Goal: Communication & Community: Answer question/provide support

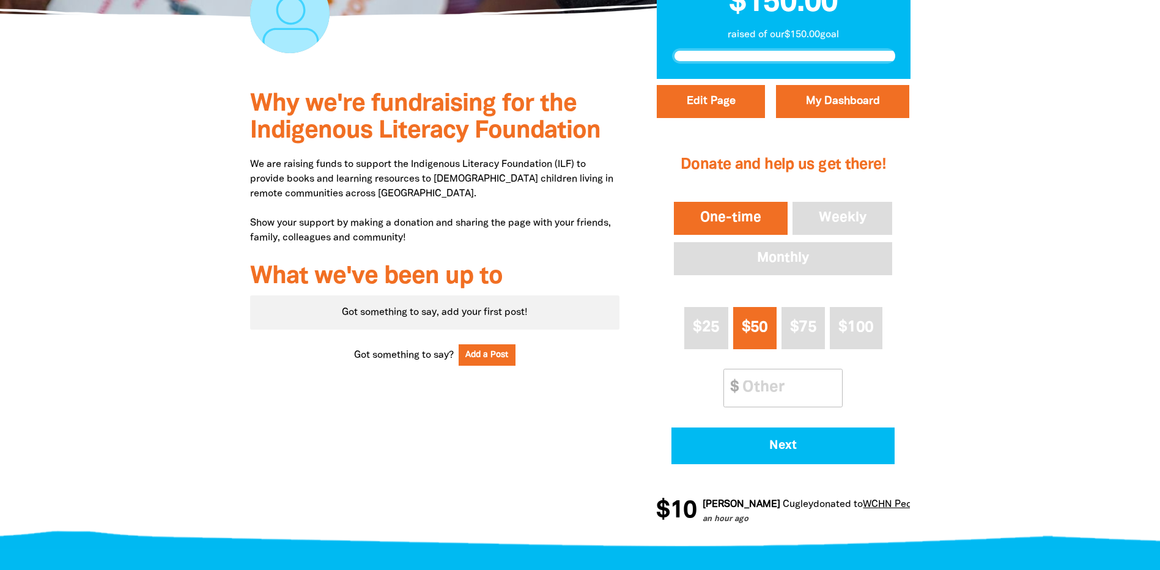
scroll to position [428, 0]
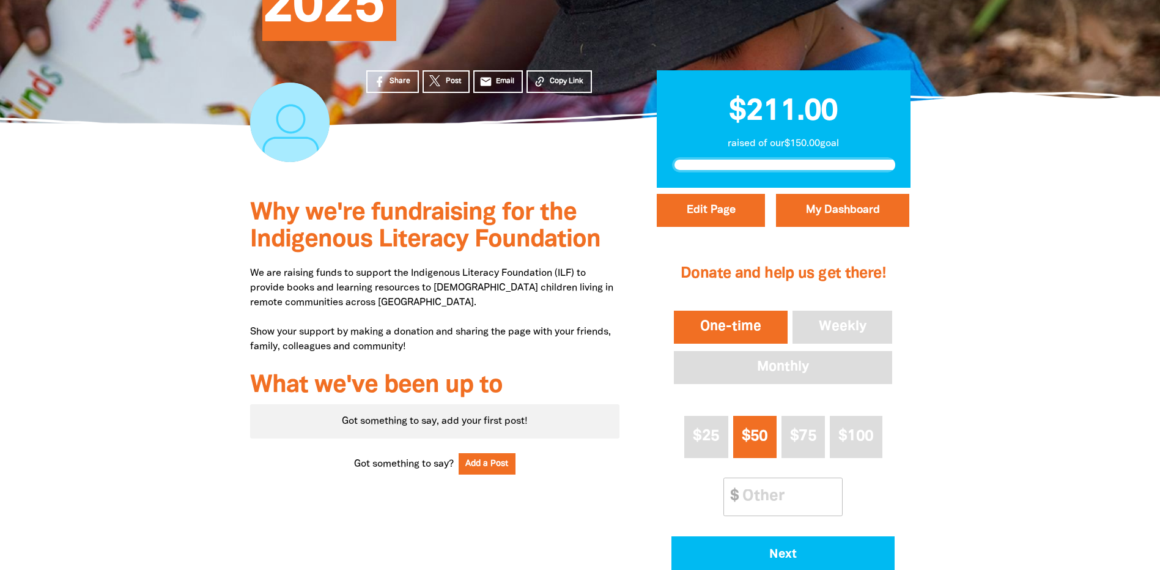
scroll to position [245, 0]
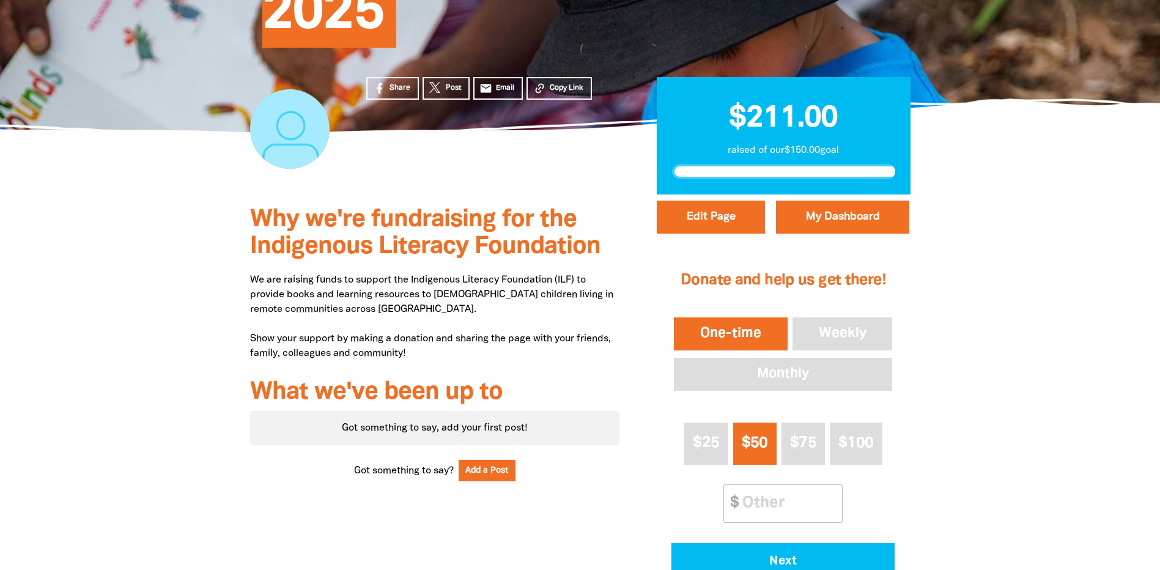
click at [987, 396] on div at bounding box center [580, 426] width 1160 height 464
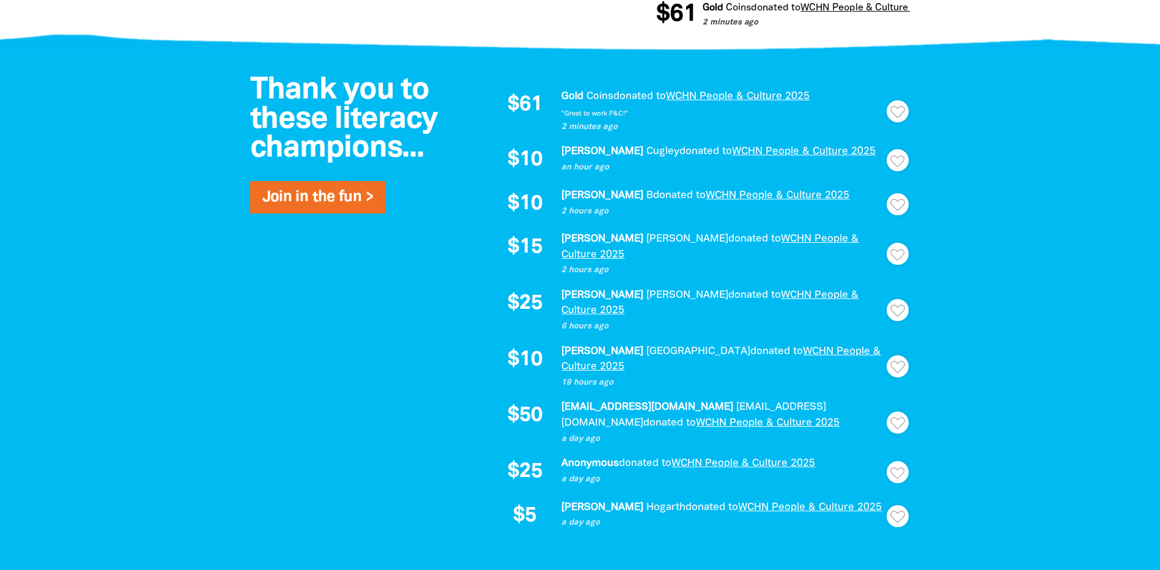
scroll to position [856, 0]
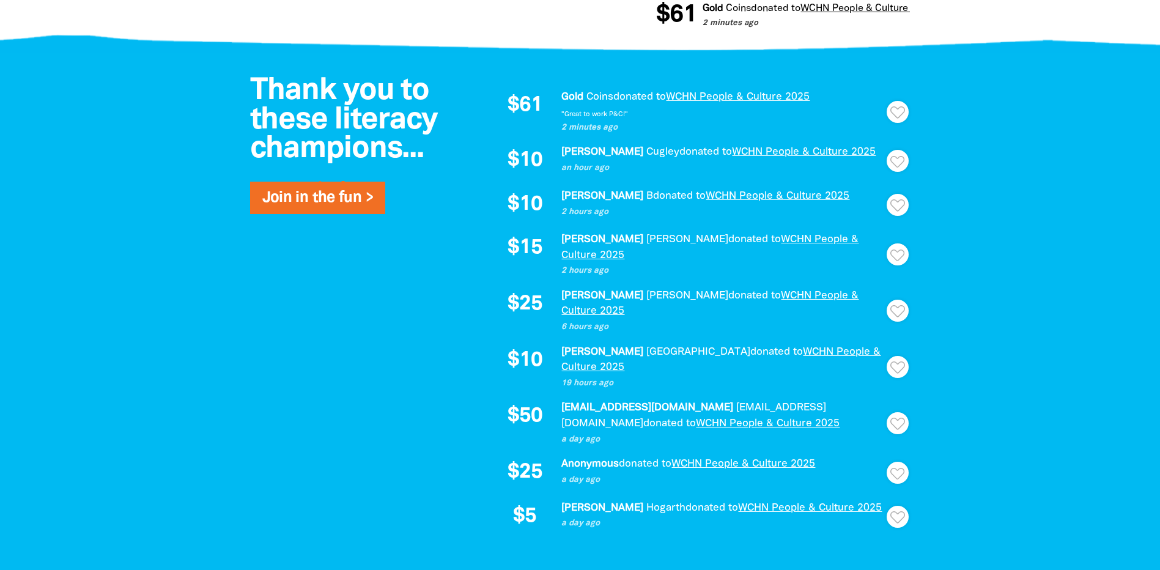
click at [1068, 257] on div at bounding box center [580, 317] width 1160 height 529
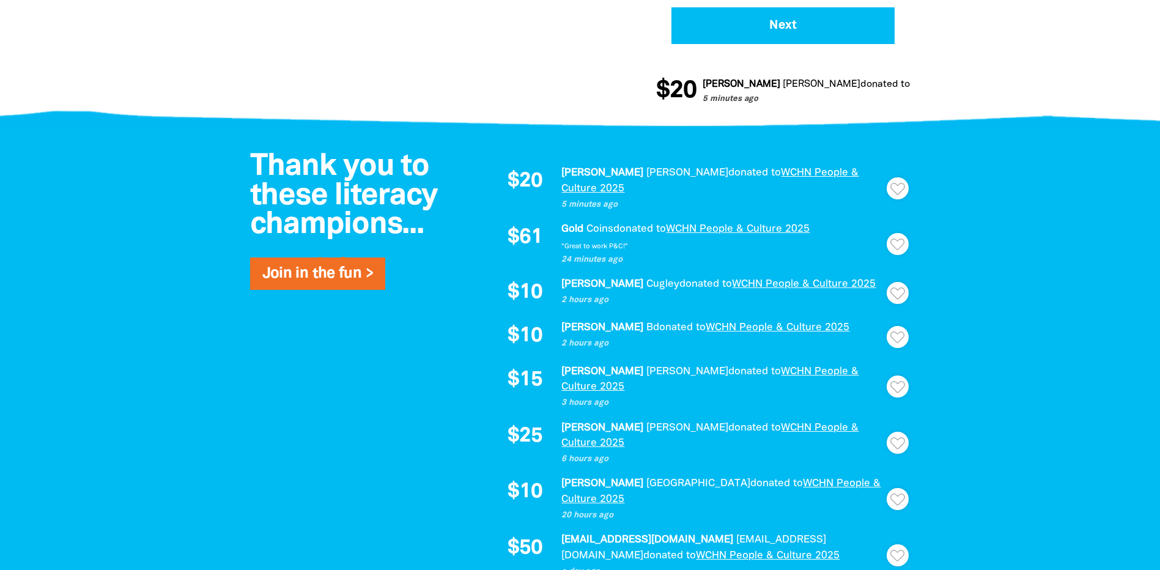
scroll to position [612, 0]
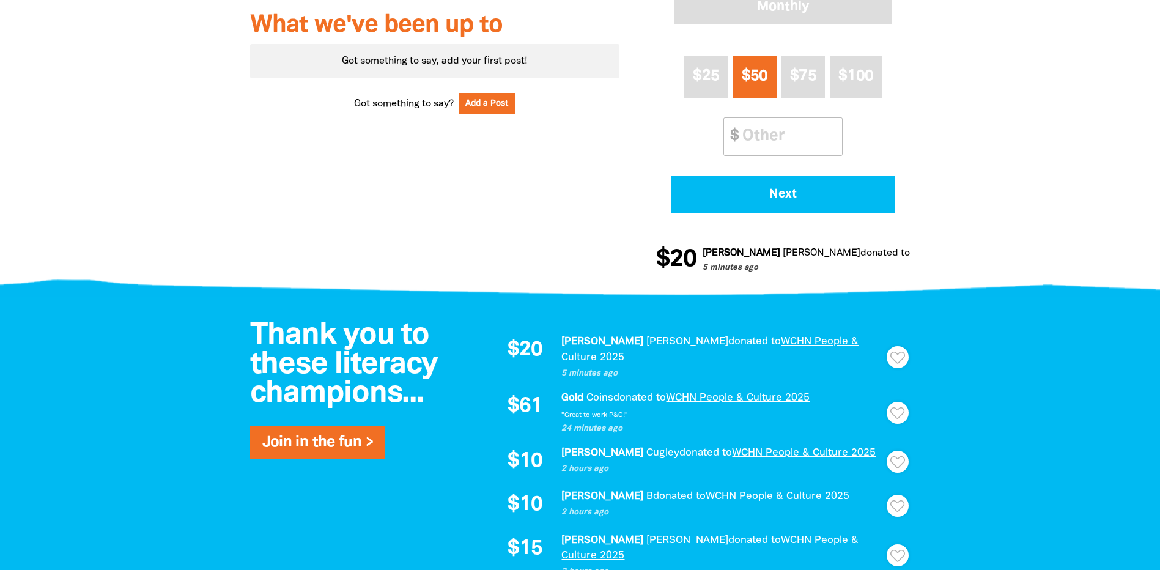
click at [900, 352] on icon "Paginated content" at bounding box center [897, 358] width 15 height 12
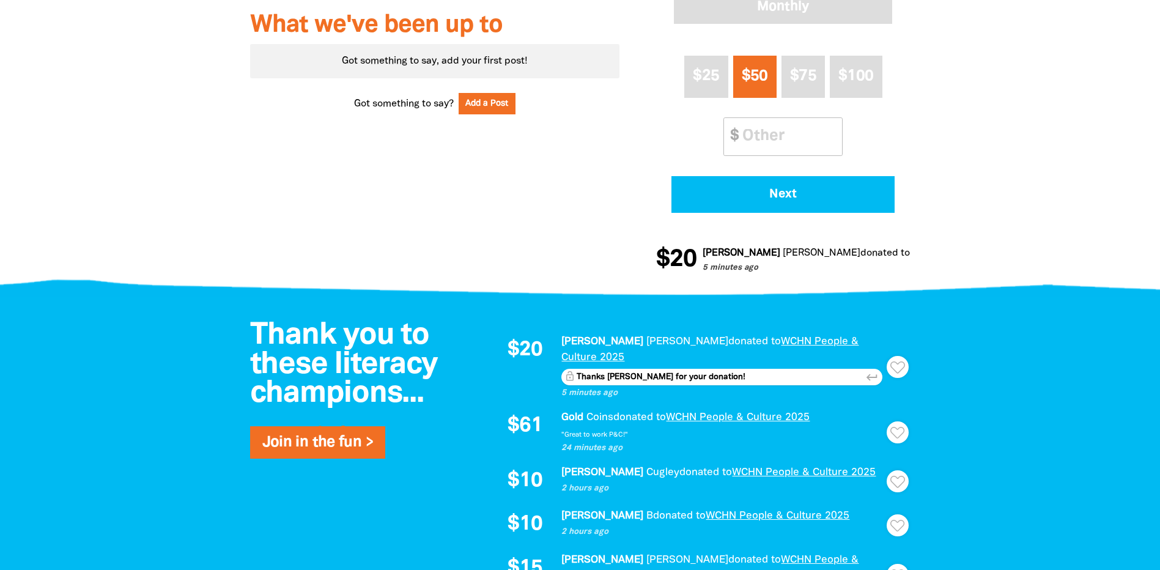
click at [897, 361] on icon "Paginated content" at bounding box center [897, 367] width 15 height 12
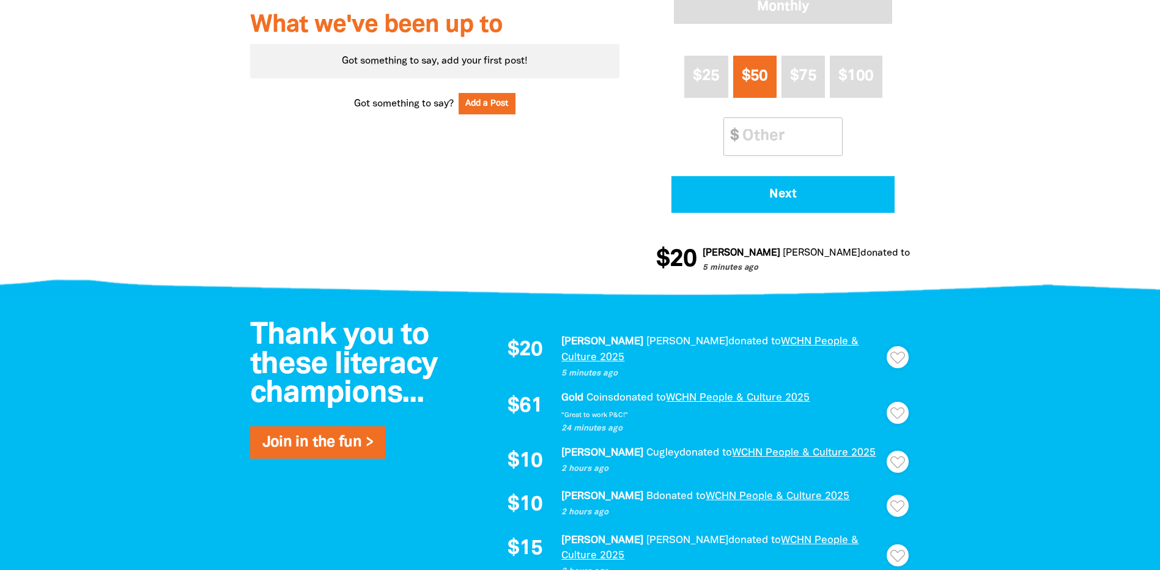
click at [895, 353] on icon "Paginated content" at bounding box center [897, 358] width 15 height 12
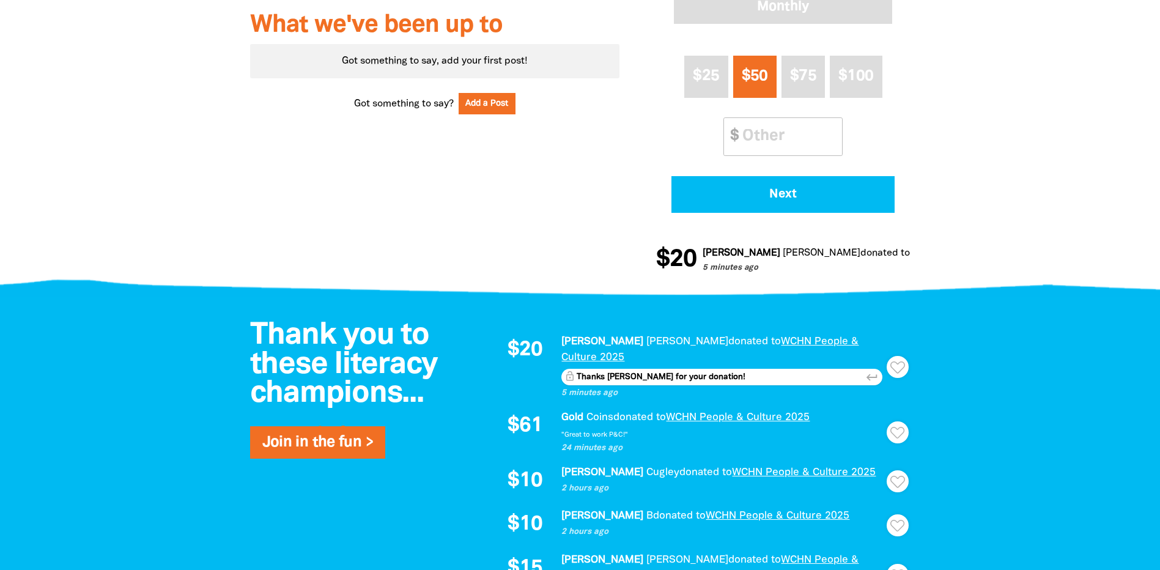
click at [870, 371] on icon "keyboard_return" at bounding box center [871, 377] width 13 height 13
click at [904, 476] on icon "Paginated content" at bounding box center [897, 482] width 15 height 12
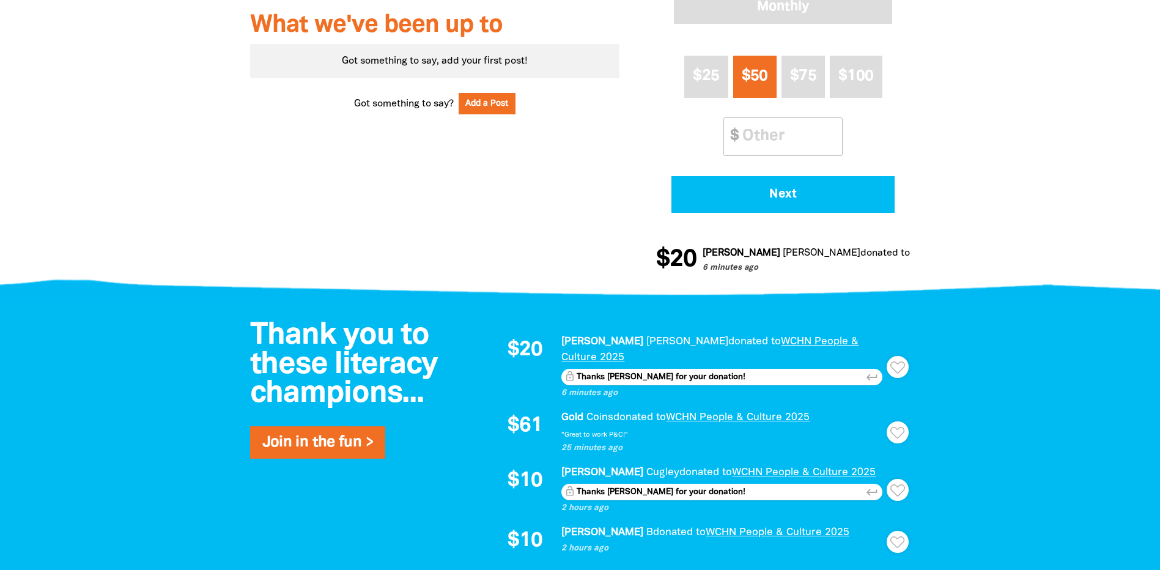
click at [869, 486] on icon "keyboard_return" at bounding box center [871, 492] width 13 height 13
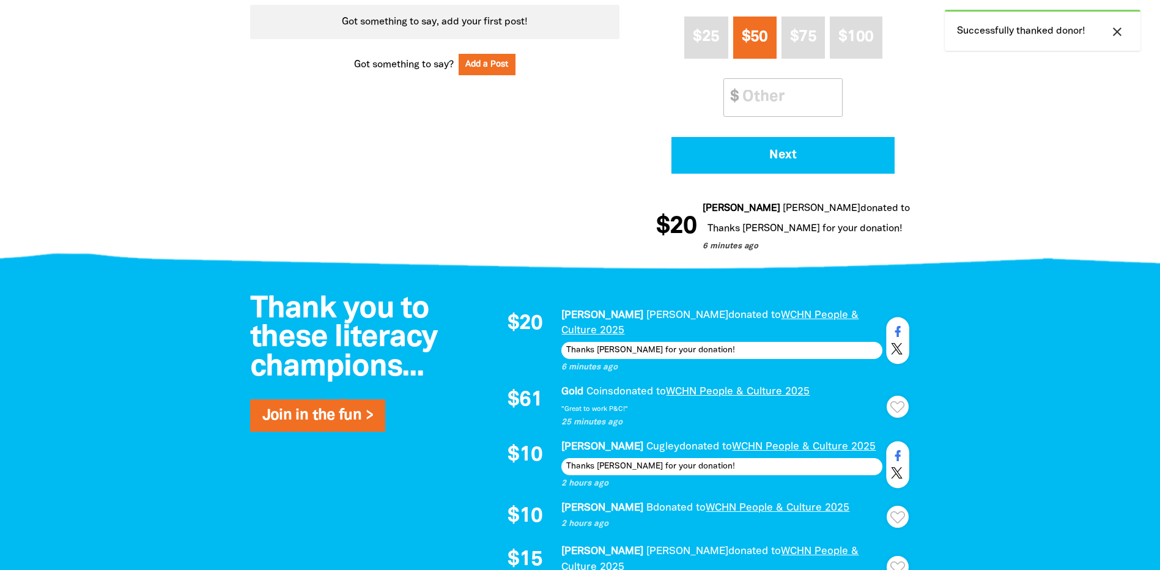
scroll to position [673, 0]
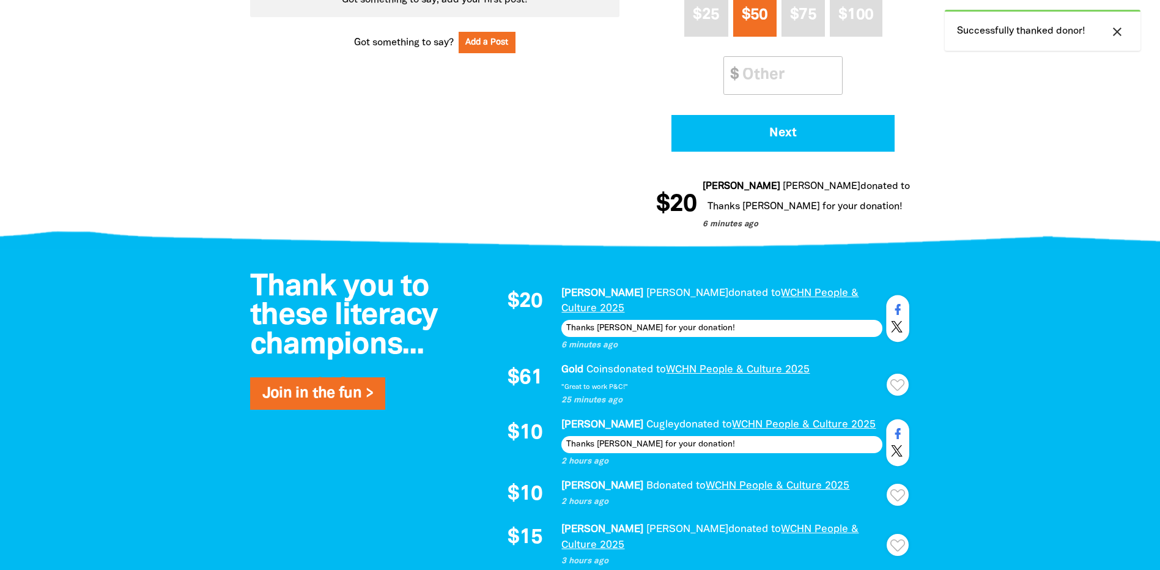
click at [899, 489] on icon "Paginated content" at bounding box center [897, 495] width 15 height 12
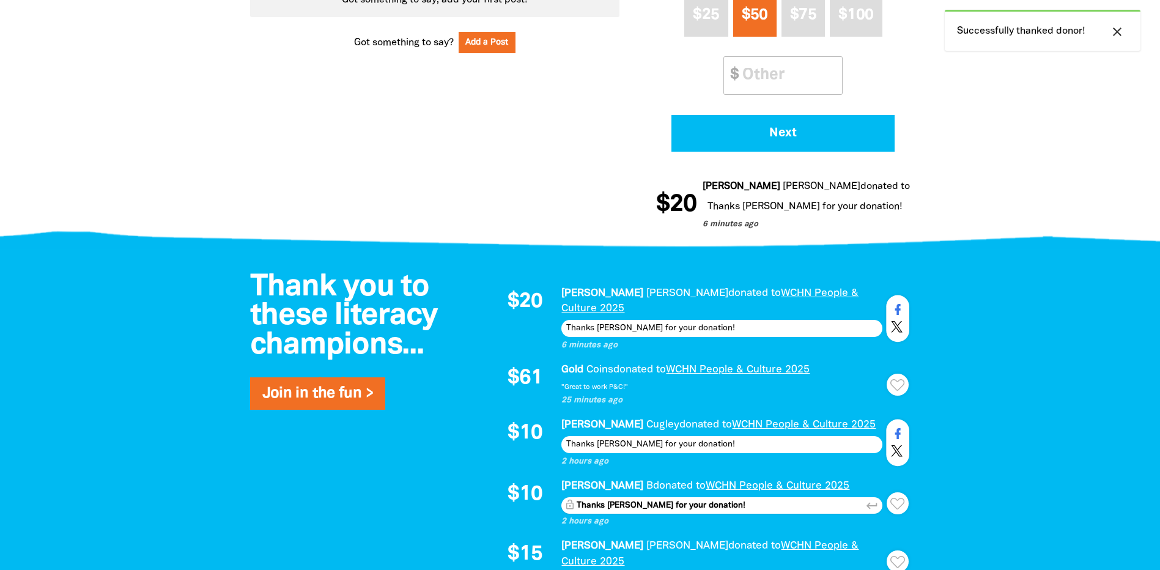
click at [876, 499] on icon "keyboard_return" at bounding box center [871, 505] width 13 height 13
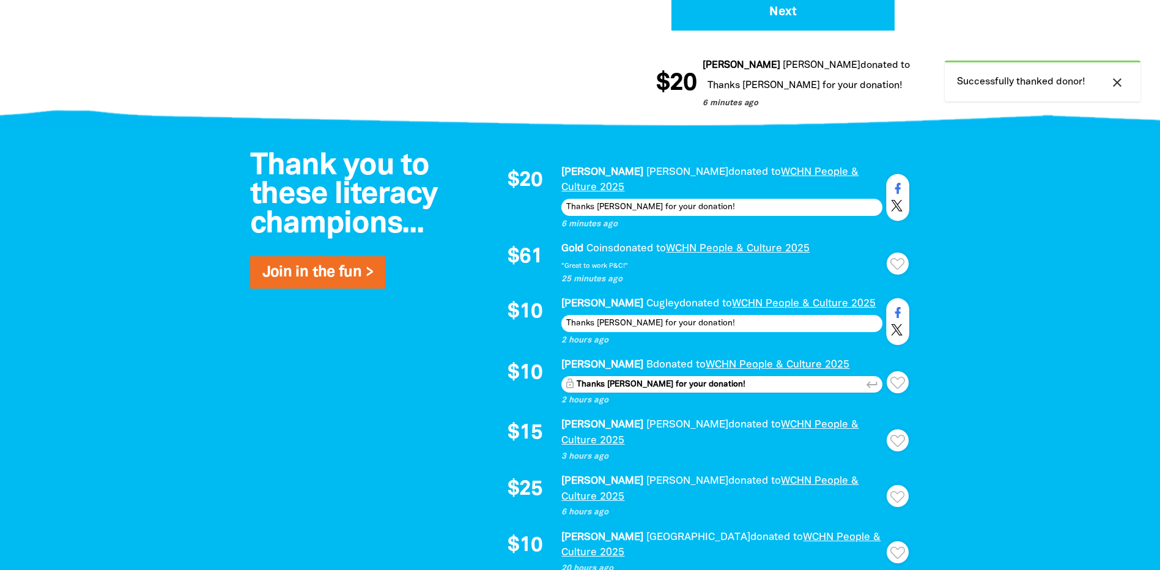
scroll to position [795, 0]
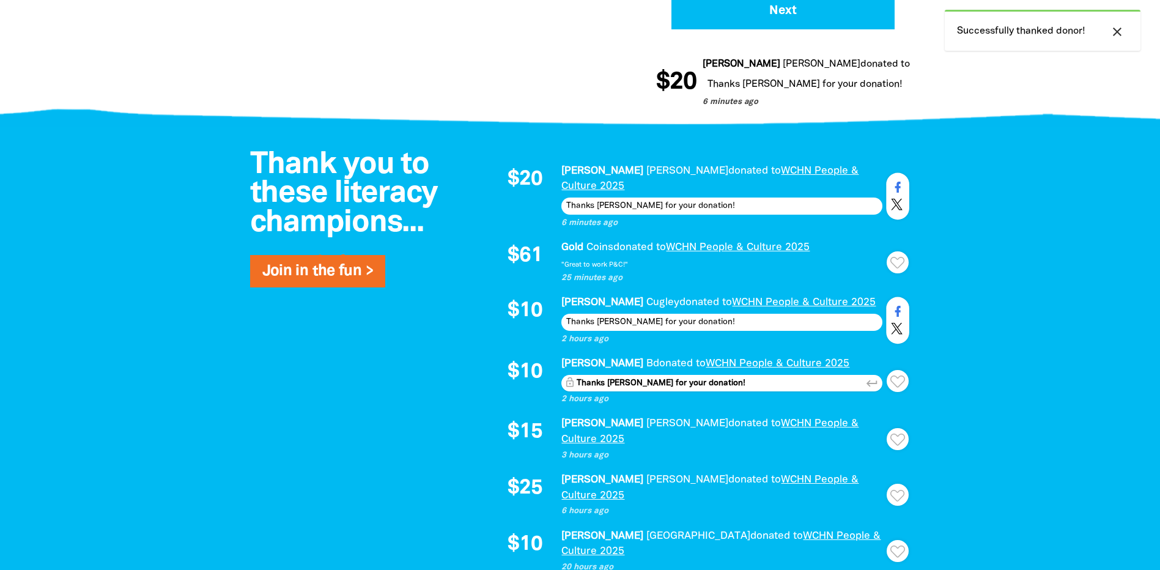
click at [900, 434] on icon "Paginated content" at bounding box center [897, 440] width 15 height 12
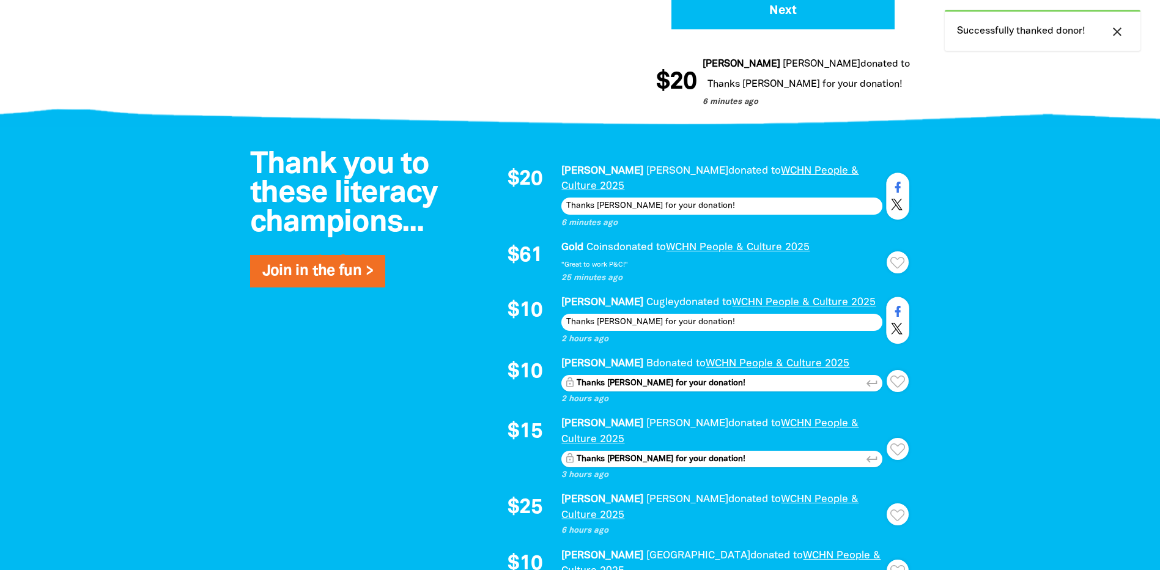
click at [872, 453] on icon "keyboard_return" at bounding box center [871, 459] width 13 height 13
click at [897, 509] on icon "Paginated content" at bounding box center [897, 515] width 15 height 12
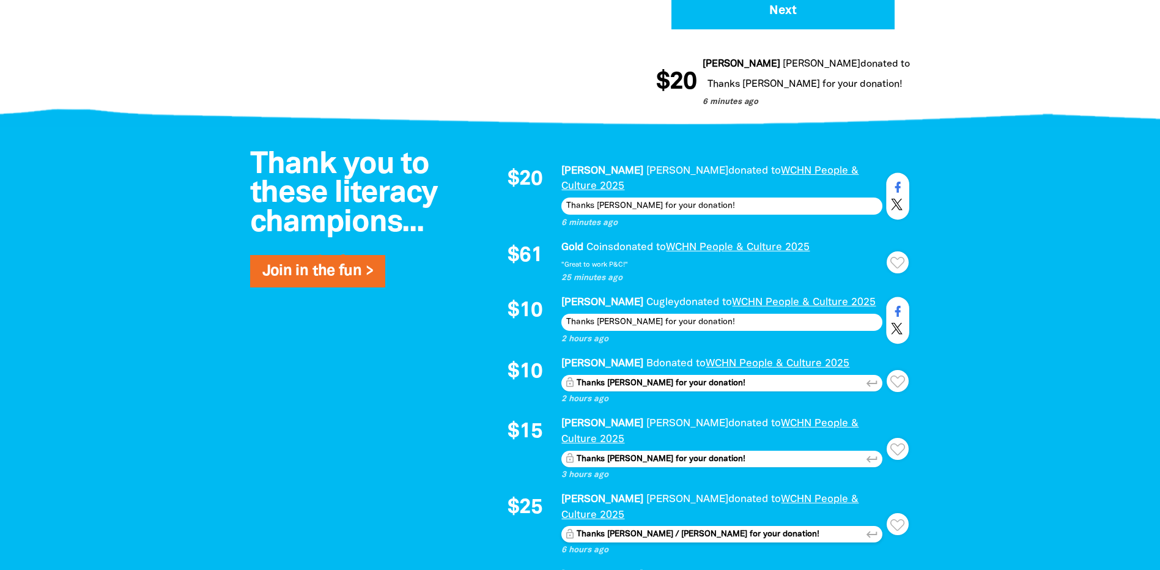
type textarea "Thanks [PERSON_NAME] / [PERSON_NAME] for your donation!"
click at [868, 528] on icon "keyboard_return" at bounding box center [871, 534] width 13 height 13
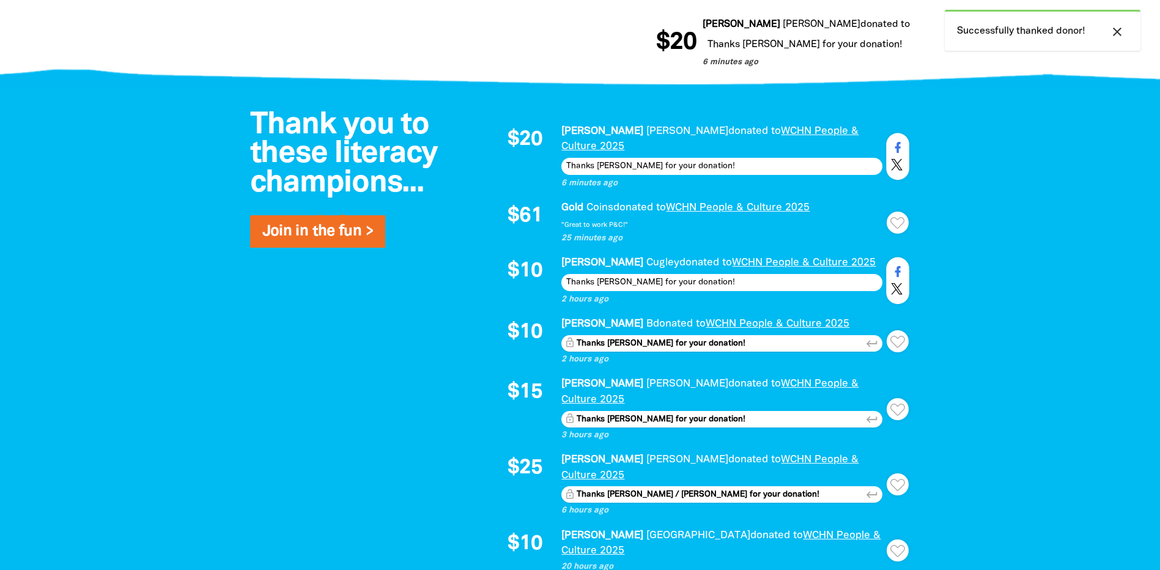
scroll to position [856, 0]
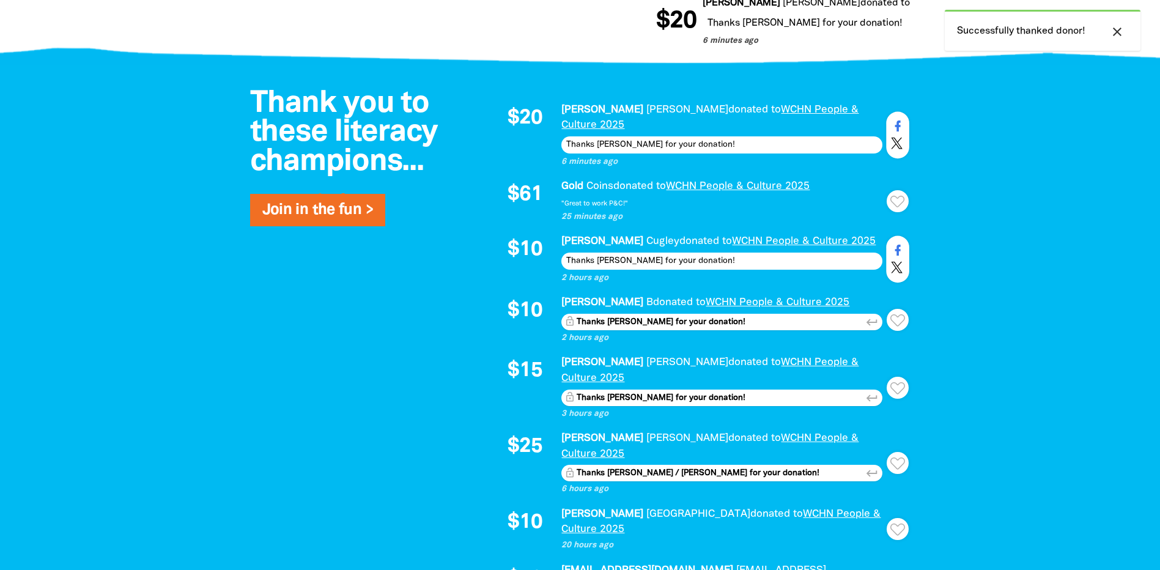
click at [899, 523] on icon "Paginated content" at bounding box center [897, 529] width 15 height 12
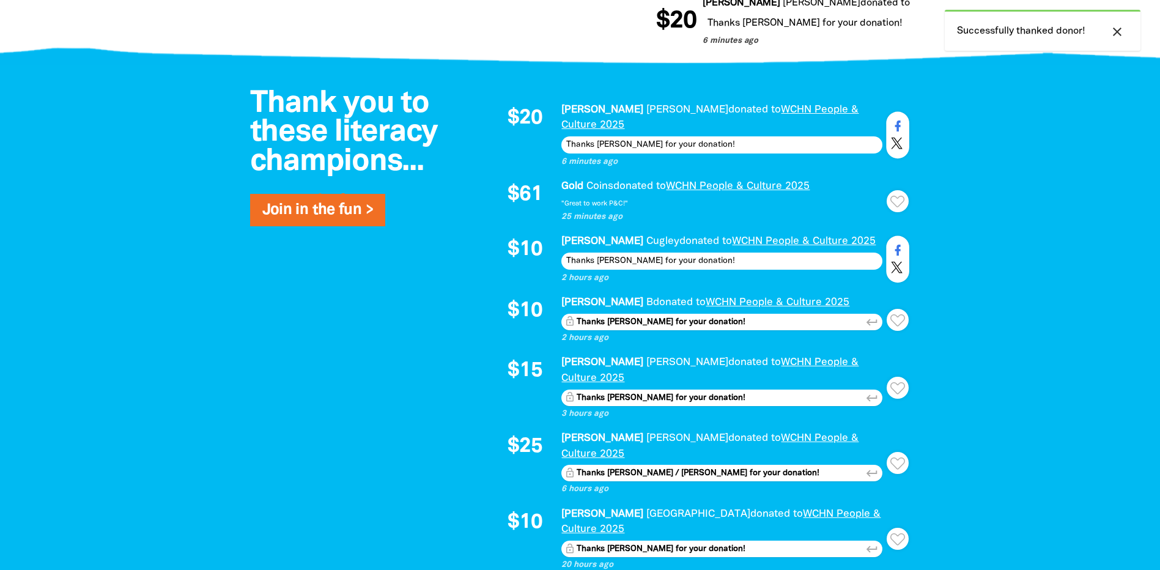
click at [874, 542] on icon "keyboard_return" at bounding box center [871, 548] width 13 height 13
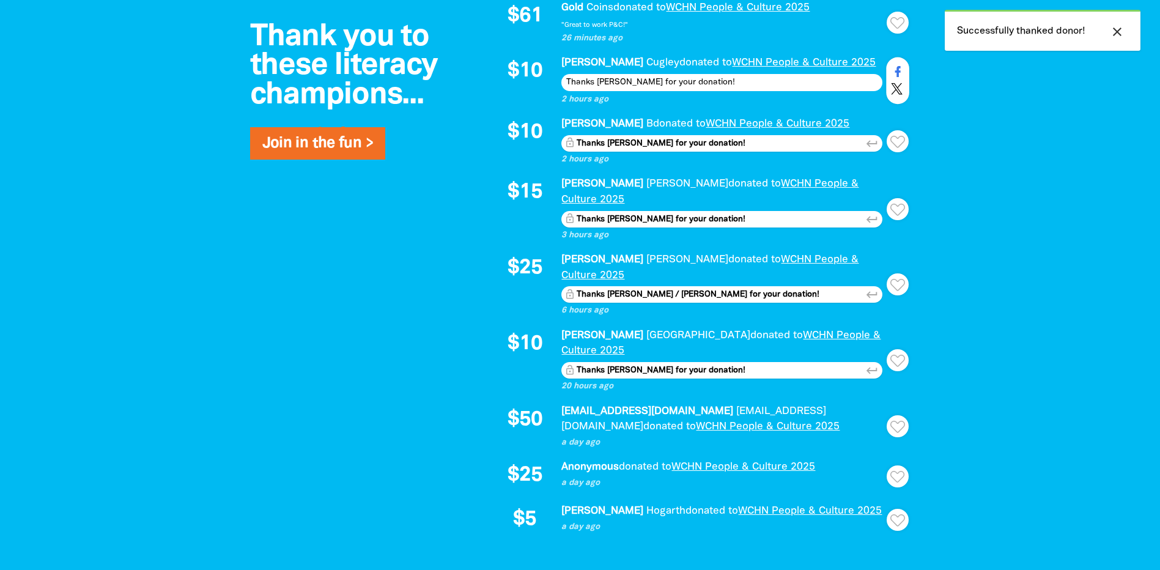
scroll to position [1040, 0]
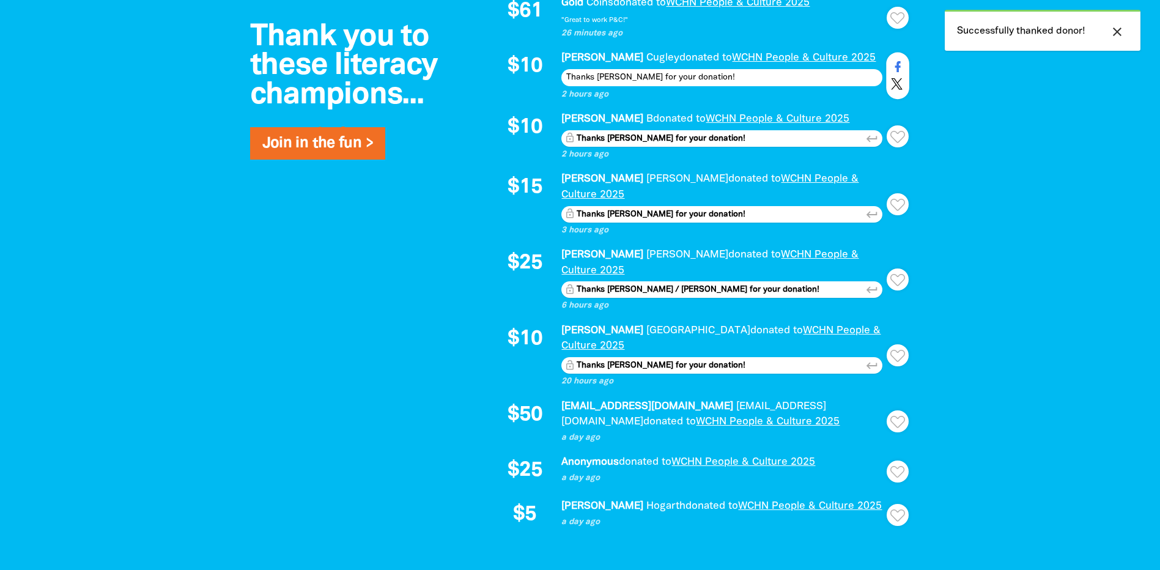
click at [899, 410] on button "Thank" at bounding box center [898, 421] width 22 height 22
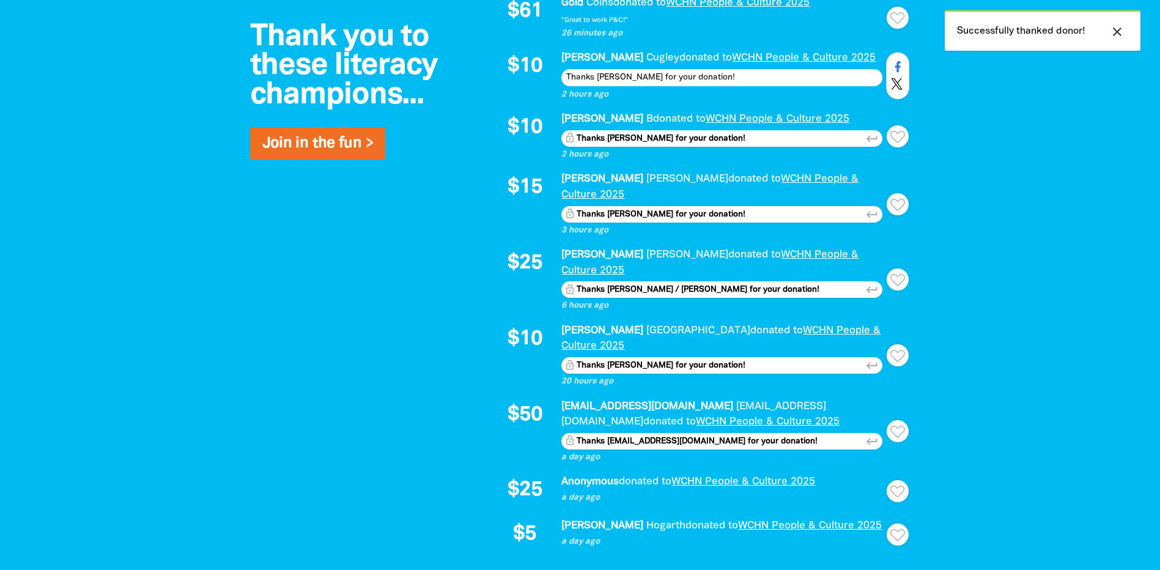
click at [868, 435] on icon "keyboard_return" at bounding box center [871, 441] width 13 height 13
click at [893, 486] on icon "Paginated content" at bounding box center [897, 492] width 15 height 12
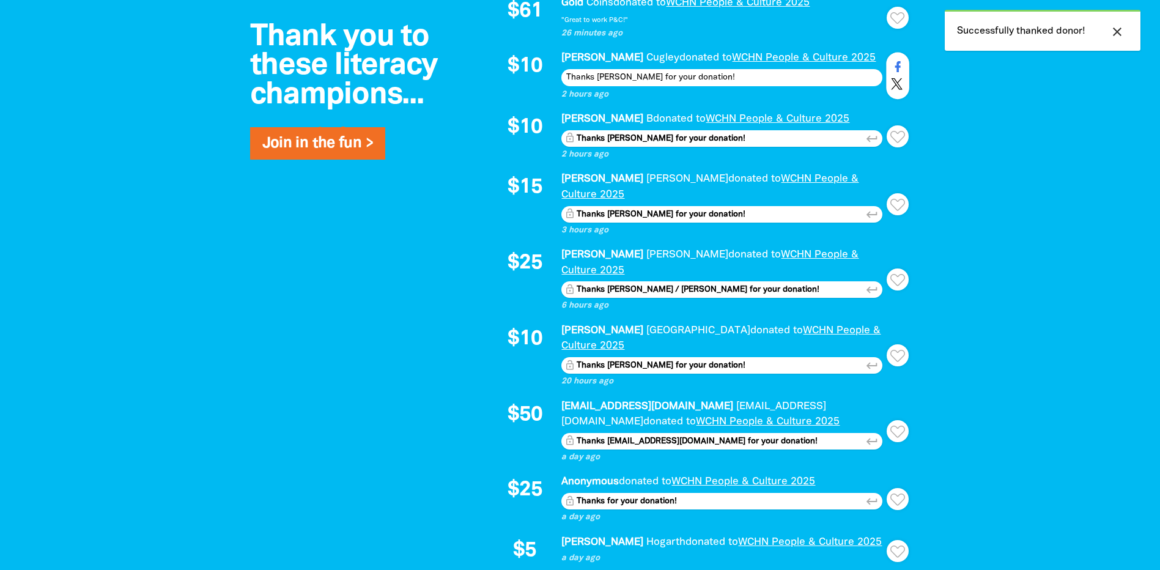
click at [940, 407] on div "Thank you to these literacy champions... Join in the fun > $20 Natalie Bauer do…" at bounding box center [580, 249] width 734 height 734
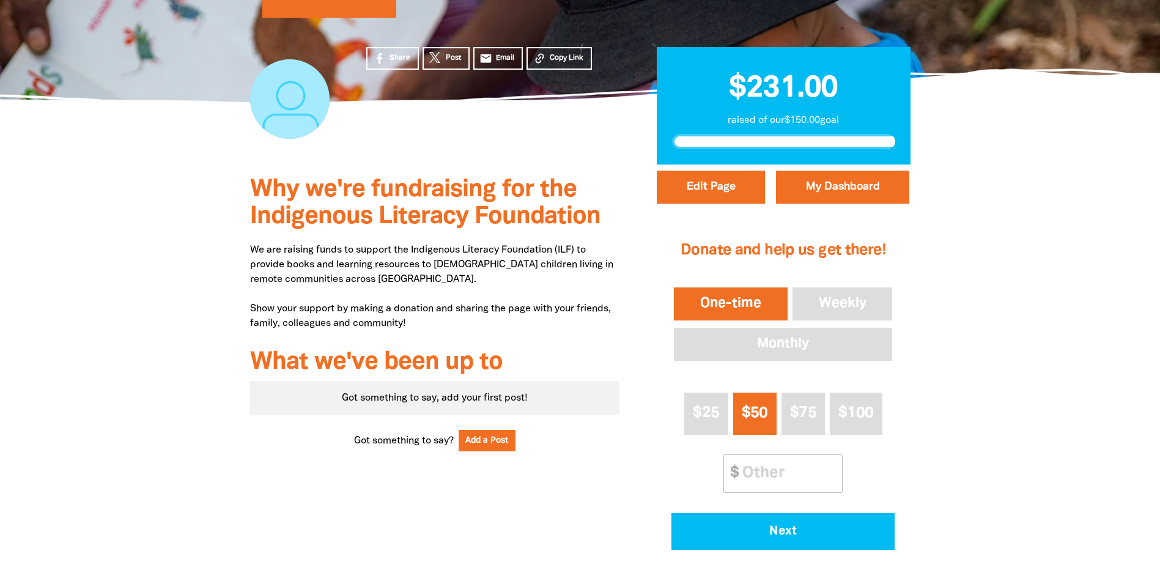
scroll to position [122, 0]
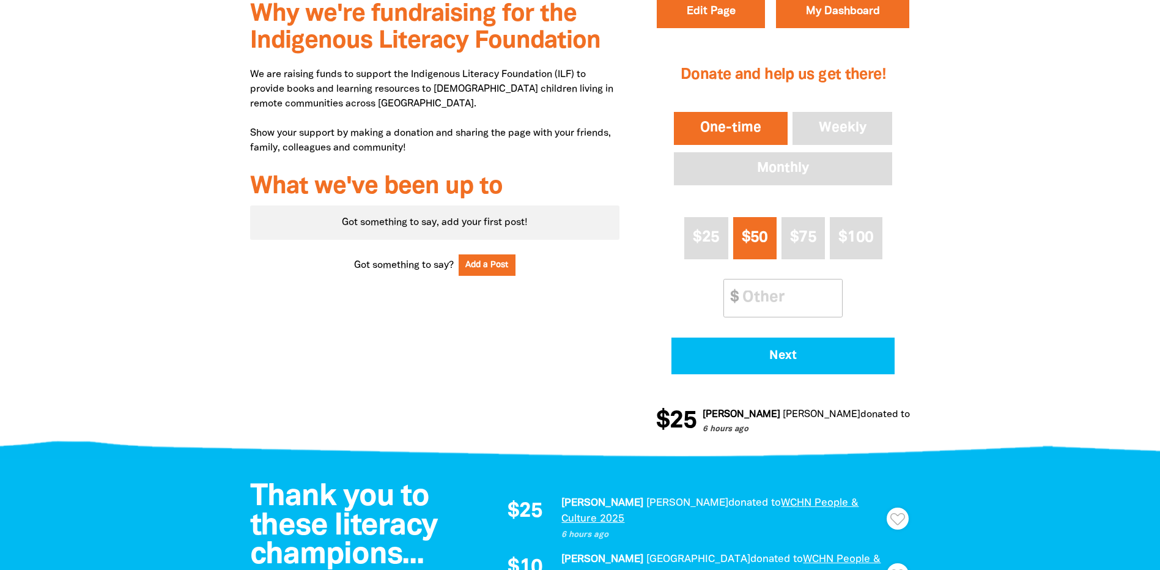
scroll to position [428, 0]
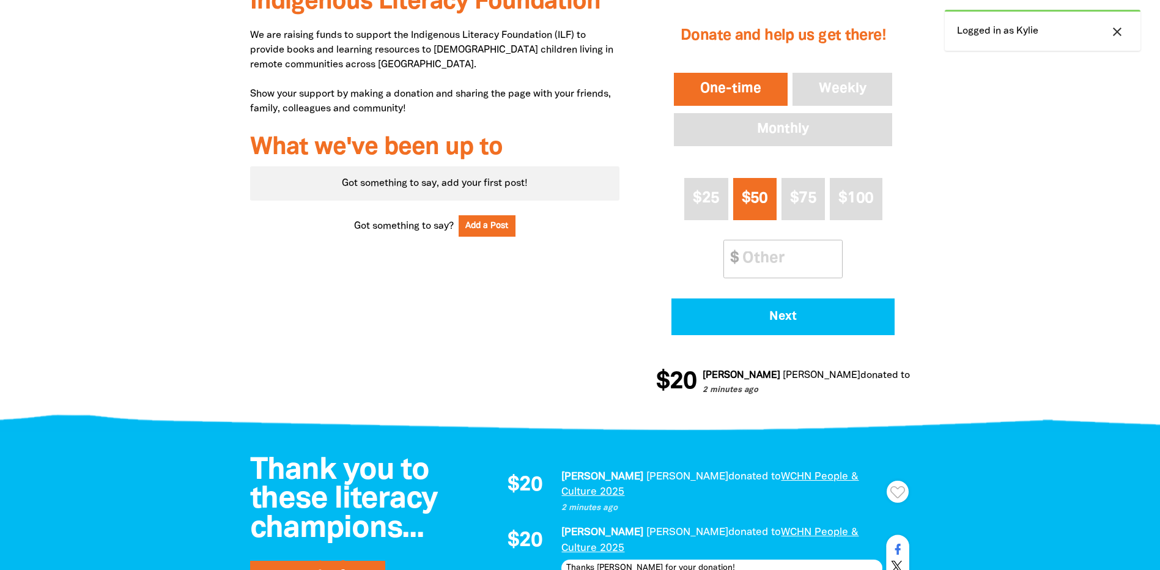
click at [901, 486] on icon "Paginated content" at bounding box center [897, 492] width 15 height 12
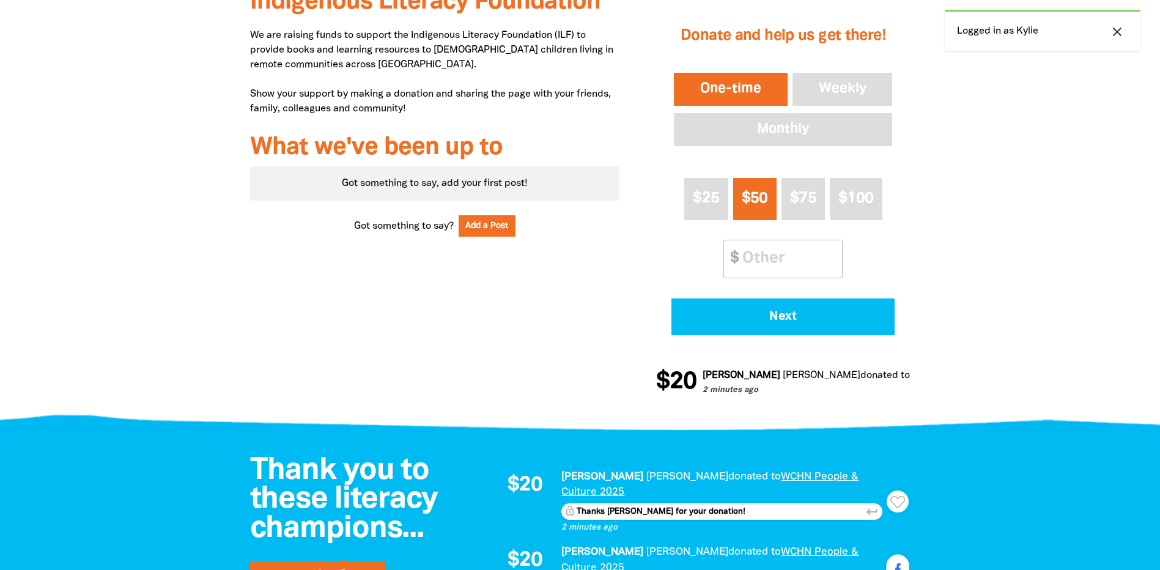
click at [879, 503] on button "keyboard_return Send" at bounding box center [872, 511] width 19 height 17
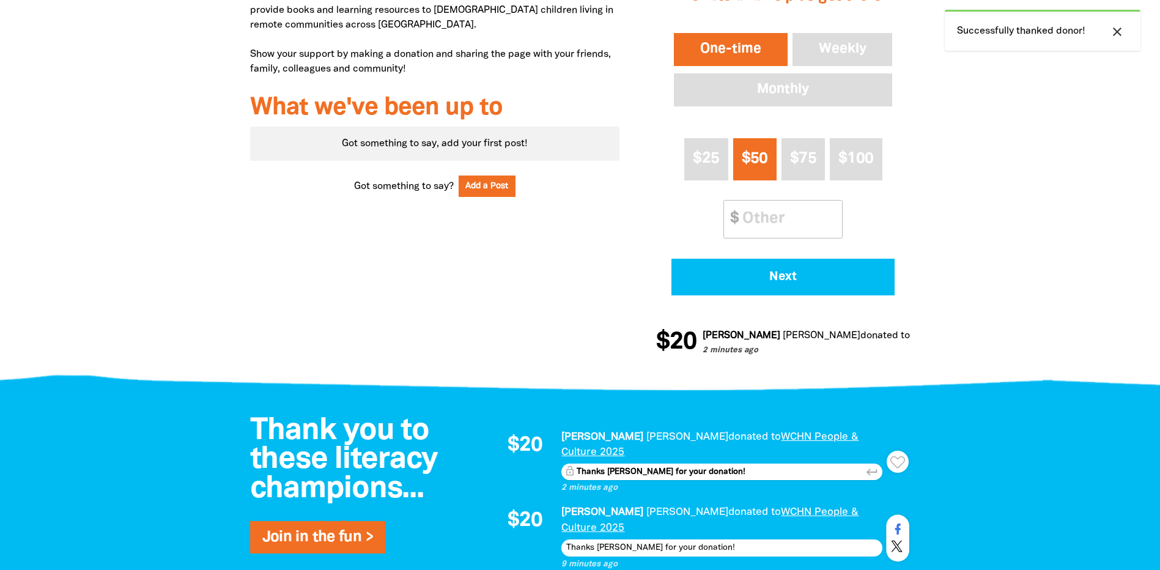
scroll to position [550, 0]
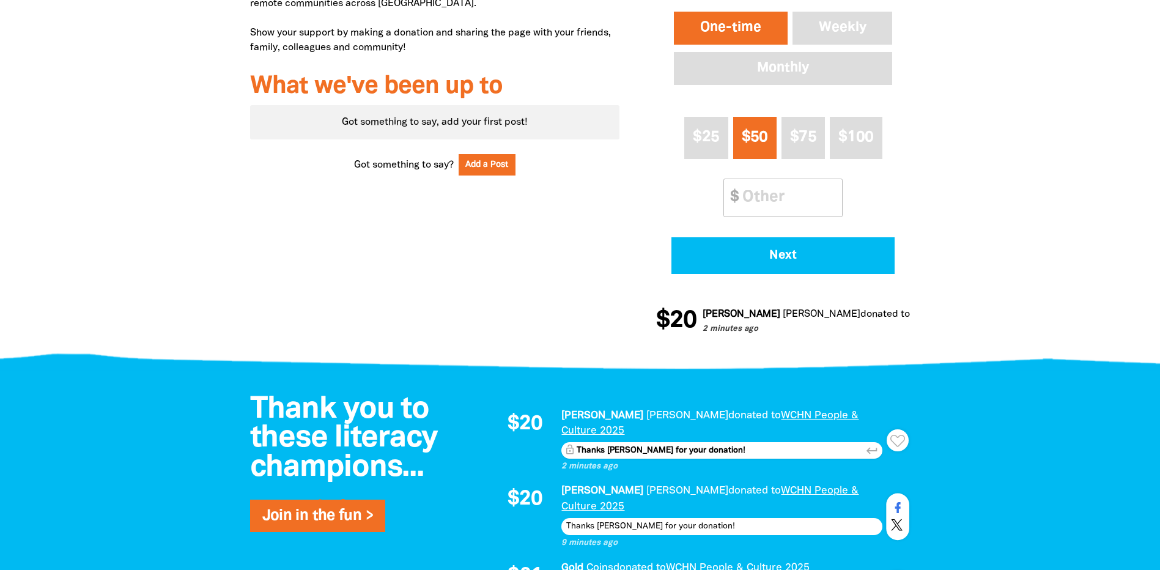
click at [873, 444] on icon "keyboard_return" at bounding box center [871, 450] width 13 height 13
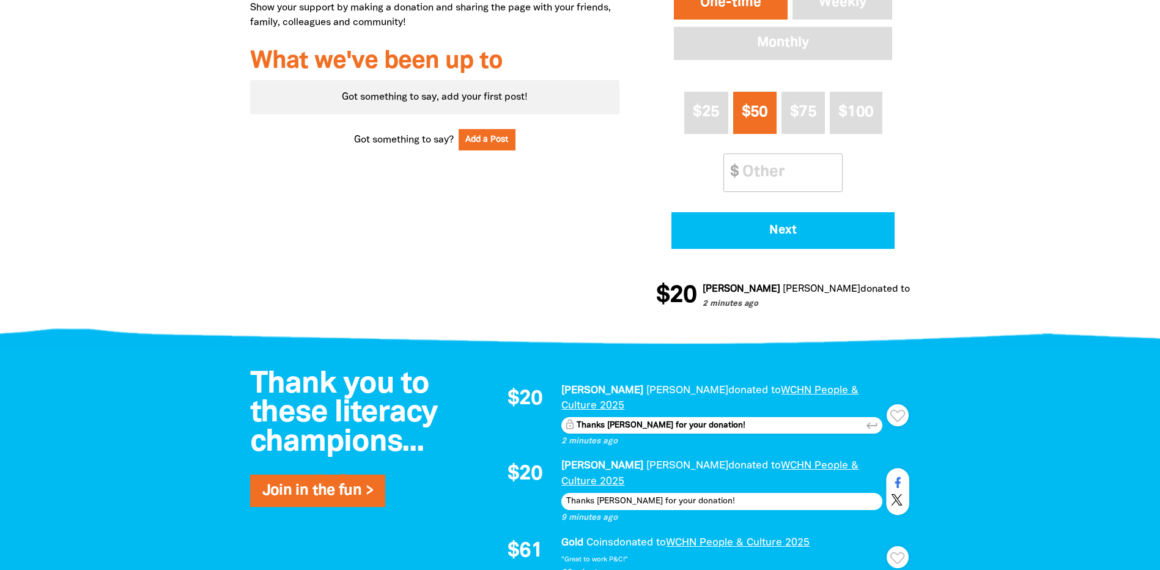
scroll to position [734, 0]
